Goal: Task Accomplishment & Management: Manage account settings

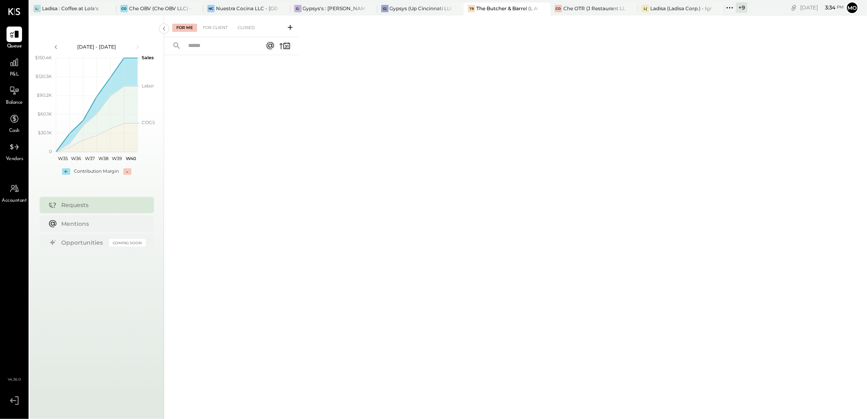
click at [731, 9] on icon at bounding box center [730, 7] width 11 height 11
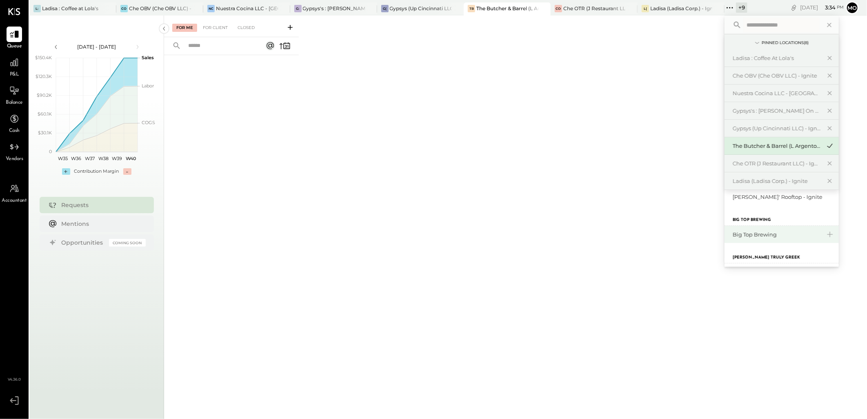
scroll to position [90, 0]
click at [768, 238] on div "Big Top Brewing" at bounding box center [777, 235] width 88 height 8
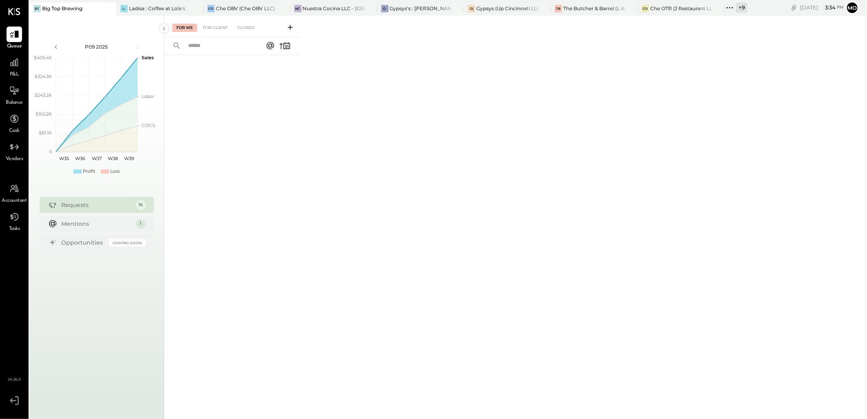
click at [80, 207] on div "Requests" at bounding box center [97, 205] width 70 height 8
click at [214, 21] on div "For Me For Client Closed" at bounding box center [231, 27] width 135 height 22
click at [213, 28] on div "For Client" at bounding box center [215, 28] width 33 height 8
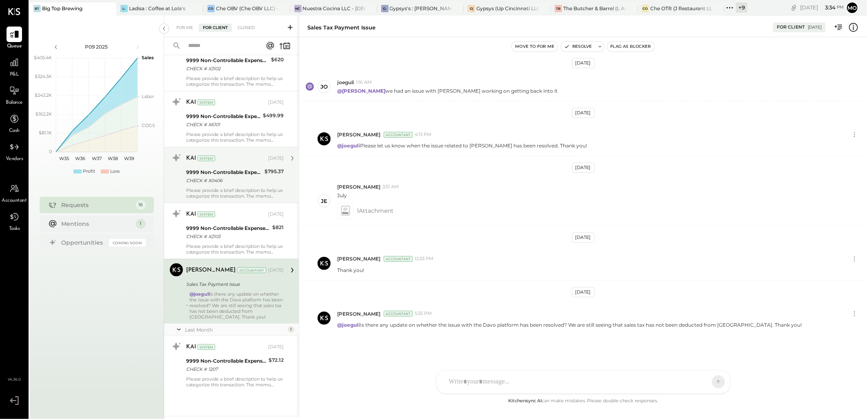
scroll to position [179, 0]
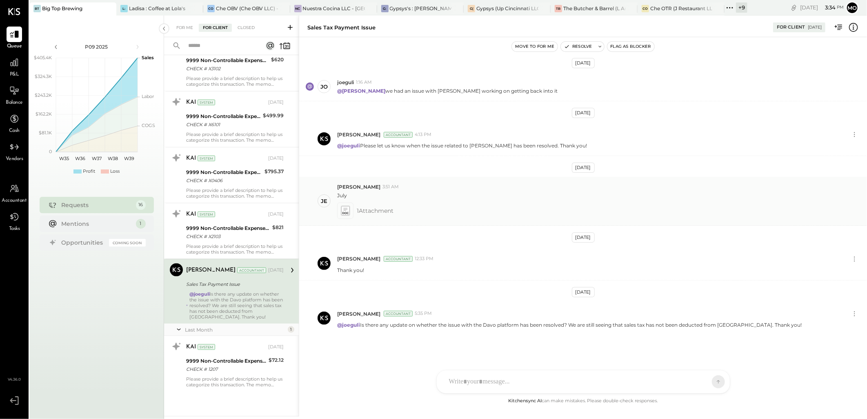
click at [349, 214] on icon at bounding box center [345, 210] width 8 height 9
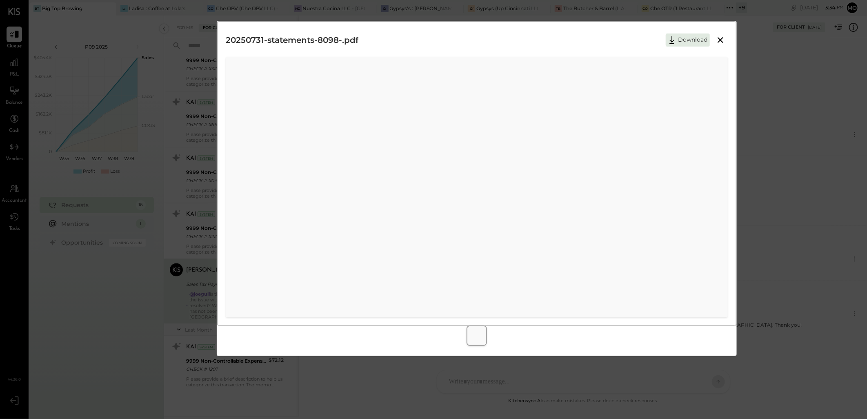
click at [718, 38] on icon at bounding box center [721, 40] width 6 height 6
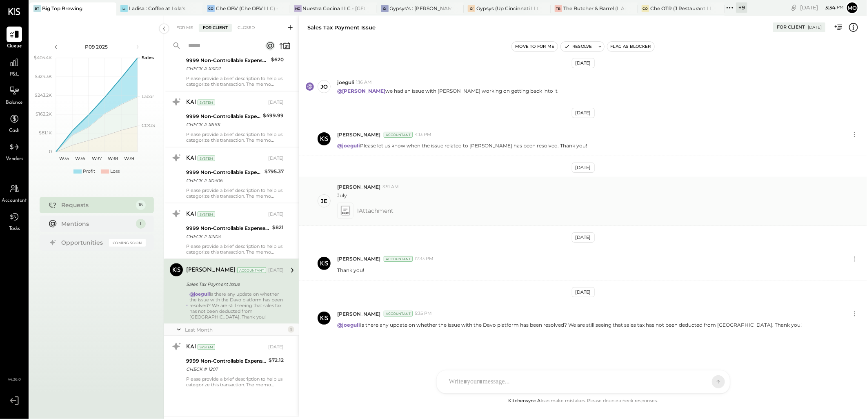
click at [349, 210] on icon at bounding box center [345, 210] width 8 height 9
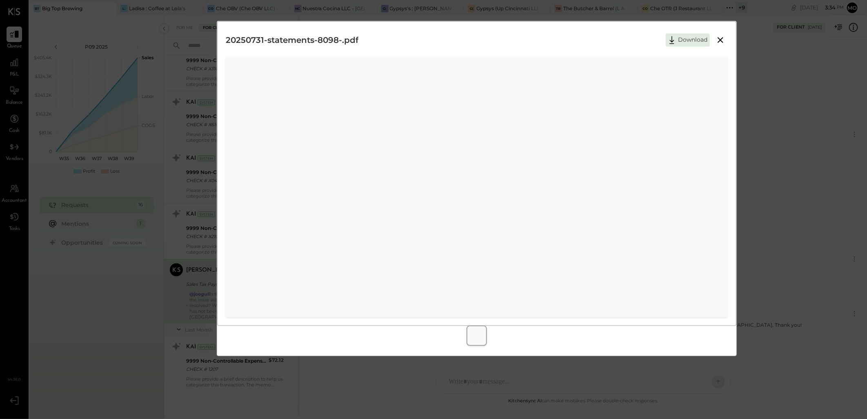
click at [716, 42] on icon at bounding box center [721, 40] width 10 height 10
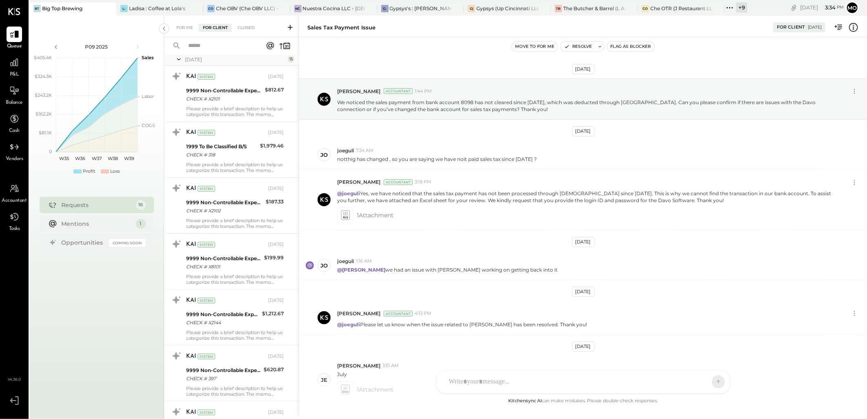
scroll to position [0, 0]
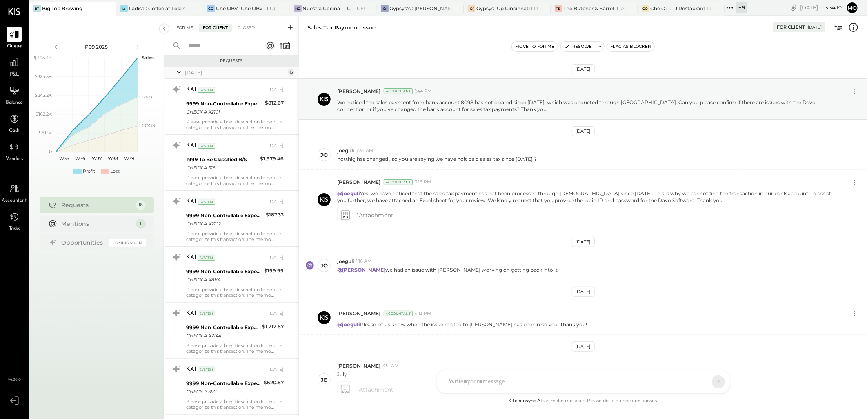
click at [186, 28] on div "For Me" at bounding box center [184, 28] width 25 height 8
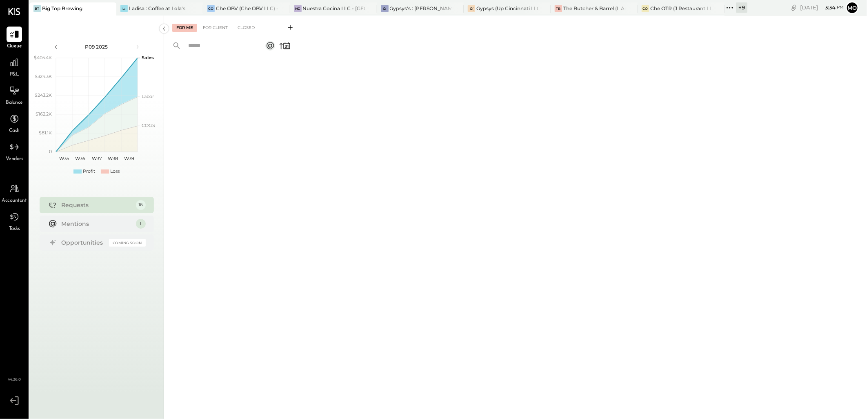
click at [289, 29] on icon at bounding box center [290, 27] width 8 height 8
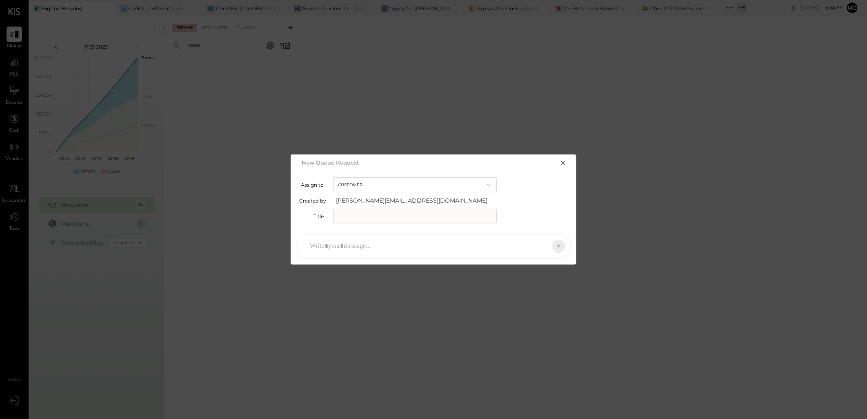
click at [368, 216] on input "text" at bounding box center [415, 216] width 163 height 15
type input "*"
type input "**********"
click at [329, 244] on div at bounding box center [427, 246] width 242 height 18
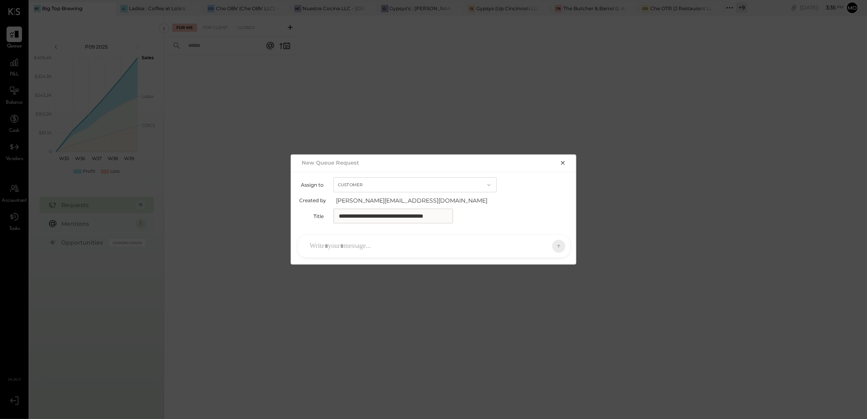
scroll to position [0, 0]
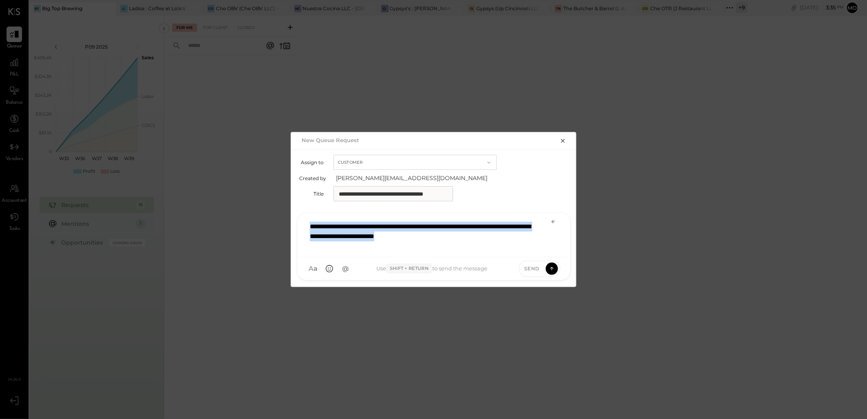
drag, startPoint x: 472, startPoint y: 235, endPoint x: 298, endPoint y: 213, distance: 175.7
click at [298, 213] on div "**********" at bounding box center [434, 246] width 286 height 80
click at [553, 224] on icon at bounding box center [553, 221] width 7 height 7
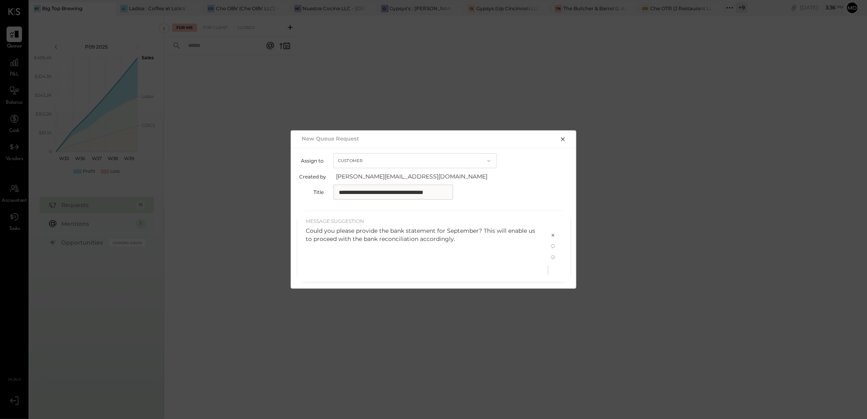
click at [455, 236] on div "Could you please provide the bank statement for September? This will enable us …" at bounding box center [423, 235] width 234 height 16
click at [553, 257] on icon at bounding box center [553, 257] width 7 height 7
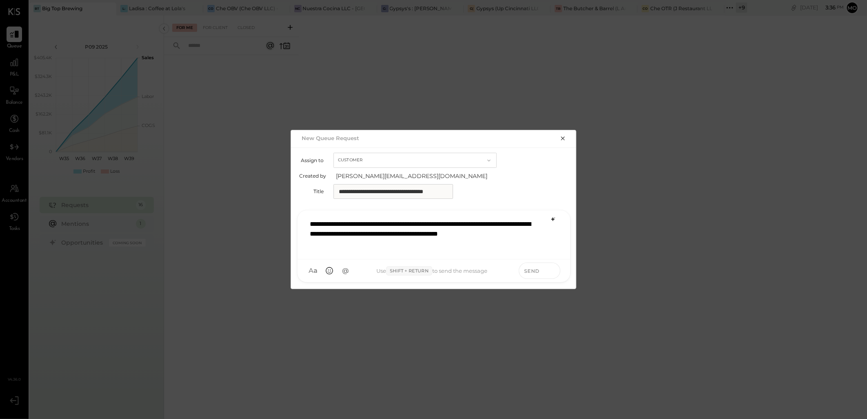
click at [551, 271] on icon at bounding box center [551, 270] width 7 height 8
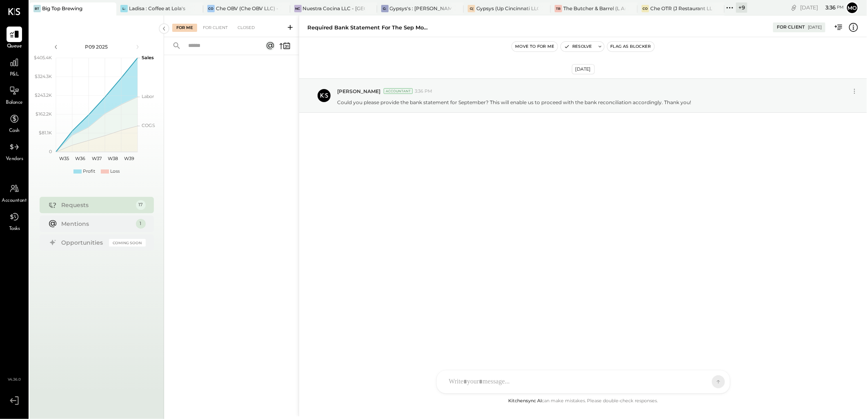
click at [220, 22] on div "For Me For Client Closed" at bounding box center [231, 27] width 135 height 22
click at [218, 25] on div "For Client" at bounding box center [215, 28] width 33 height 8
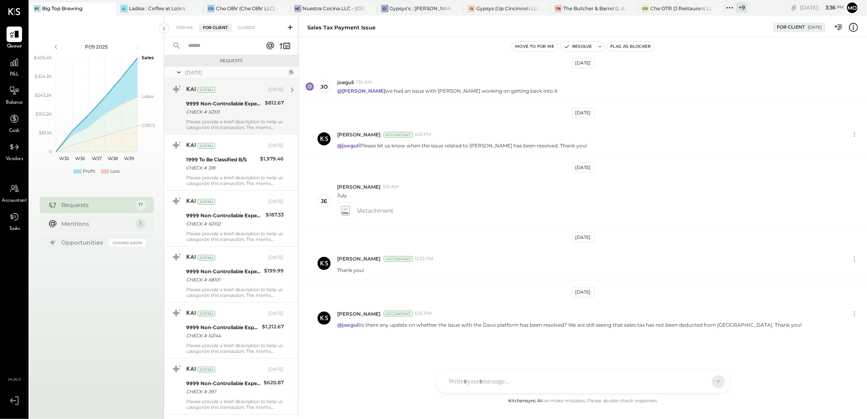
click at [209, 106] on div "9999 Non-Controllable Expenses:Other Income and Expenses:To Be Classified P&L" at bounding box center [224, 104] width 76 height 8
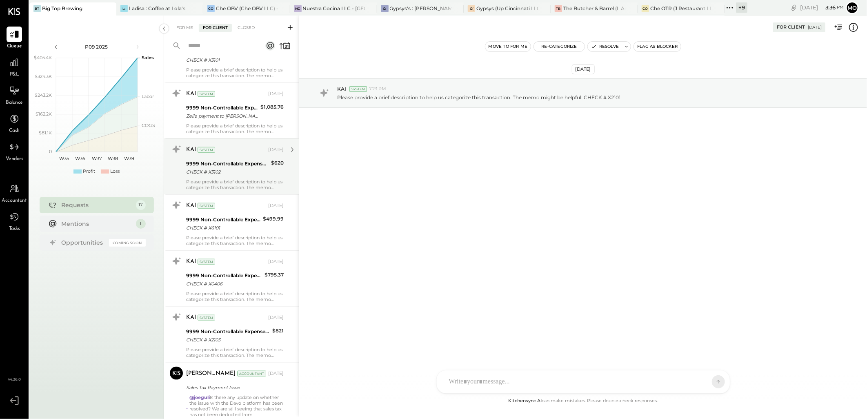
scroll to position [662, 0]
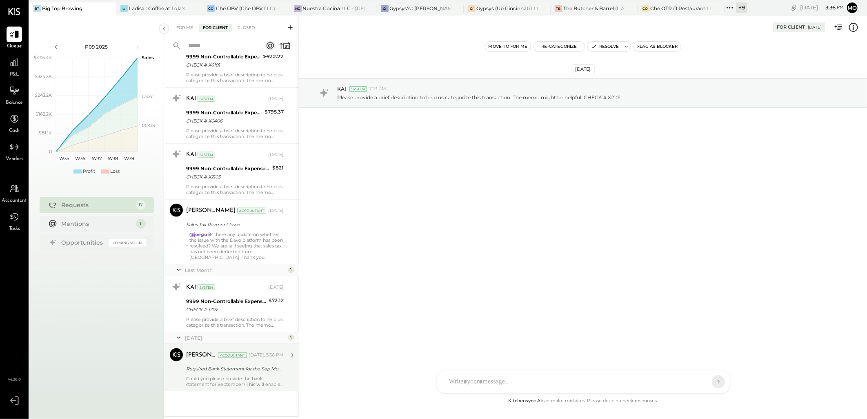
click at [225, 381] on div "Could you please provide the bank statement for September? This will enable us …" at bounding box center [235, 381] width 98 height 11
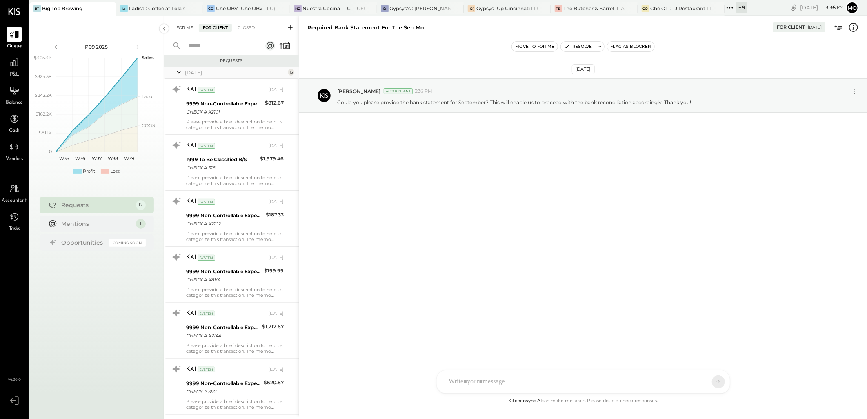
click at [178, 30] on div "For Me" at bounding box center [184, 28] width 25 height 8
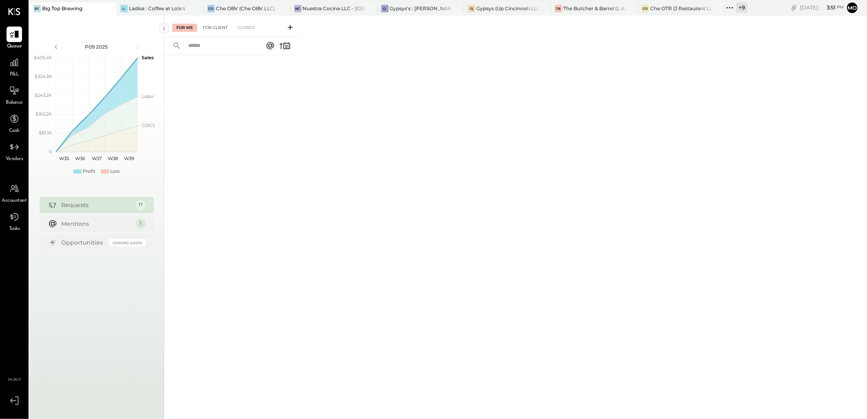
click at [220, 25] on div "For Client" at bounding box center [215, 28] width 33 height 8
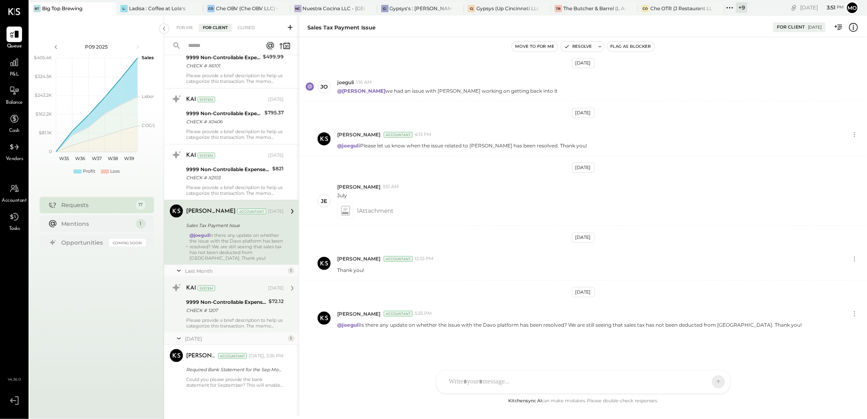
scroll to position [662, 0]
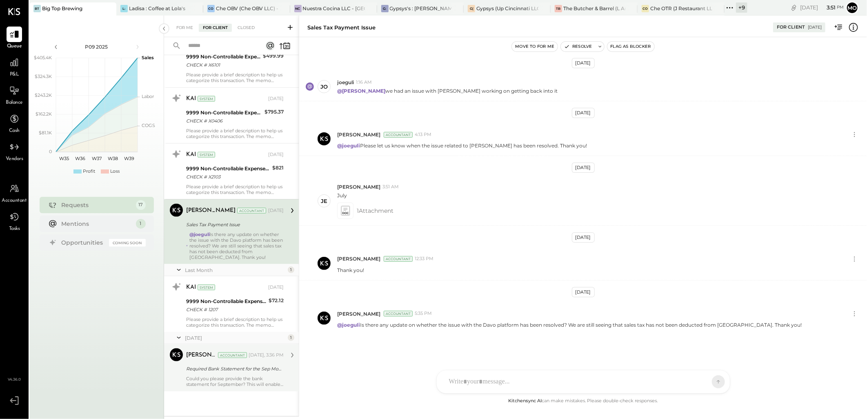
click at [241, 378] on div "Could you please provide the bank statement for September? This will enable us …" at bounding box center [235, 381] width 98 height 11
